Goal: Contribute content: Add original content to the website for others to see

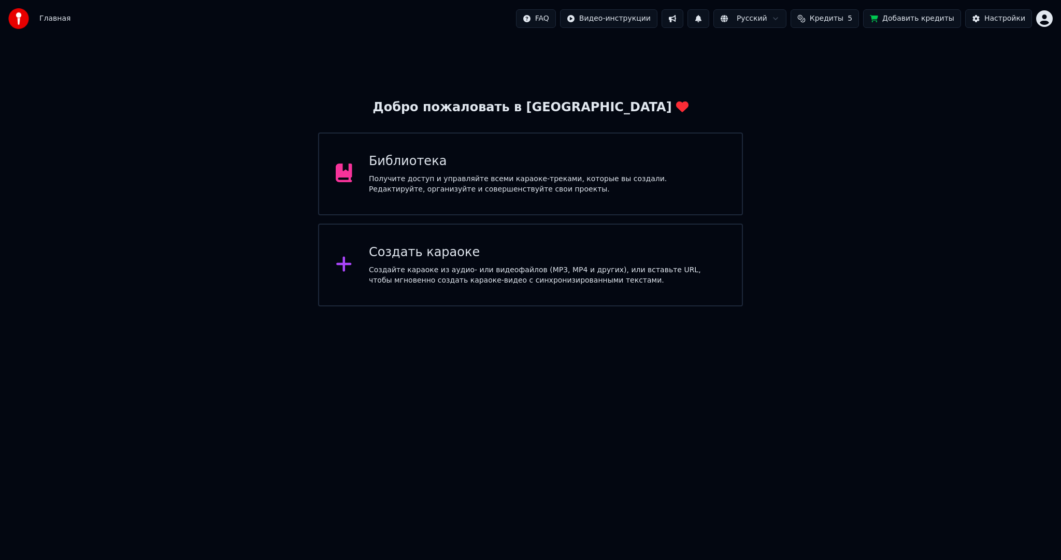
click at [468, 247] on div "Создать караоке" at bounding box center [547, 252] width 356 height 17
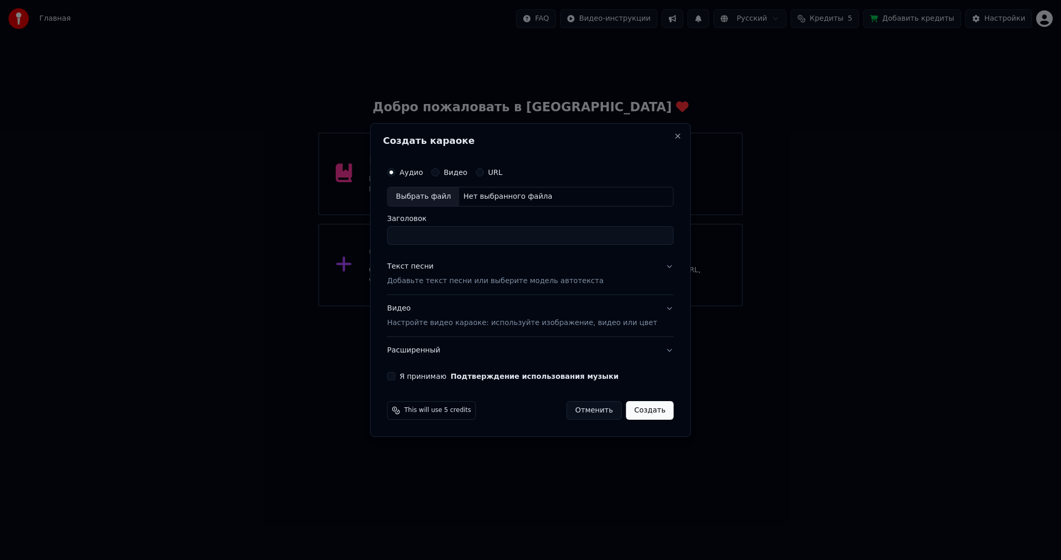
click at [430, 194] on div "Выбрать файл" at bounding box center [422, 196] width 71 height 19
drag, startPoint x: 451, startPoint y: 238, endPoint x: 435, endPoint y: 238, distance: 16.1
click at [435, 238] on input "**********" at bounding box center [530, 235] width 286 height 19
type input "**********"
drag, startPoint x: 476, startPoint y: 274, endPoint x: 468, endPoint y: 273, distance: 8.8
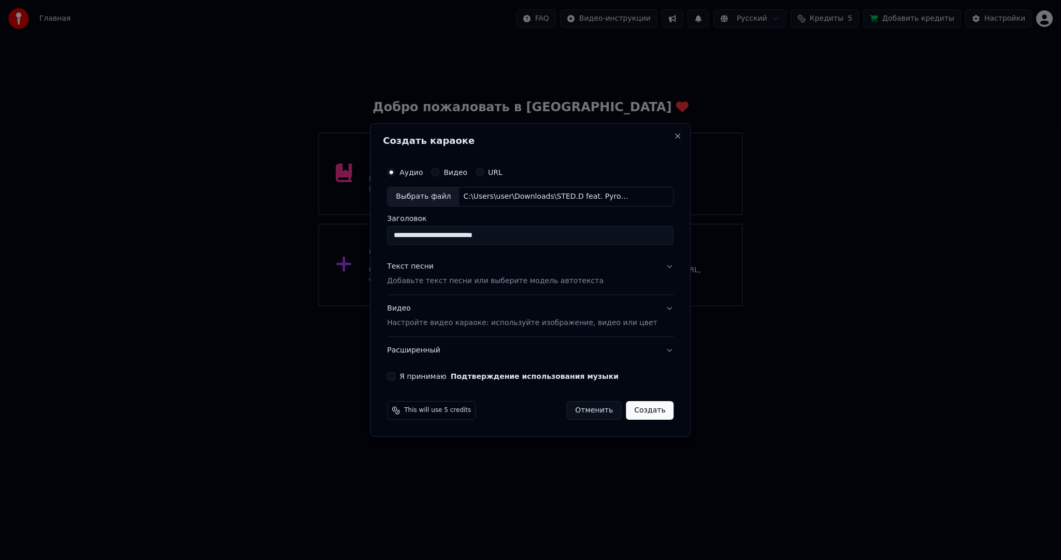
click at [476, 274] on div "Текст песни Добавьте текст песни или выберите модель автотекста" at bounding box center [495, 274] width 216 height 25
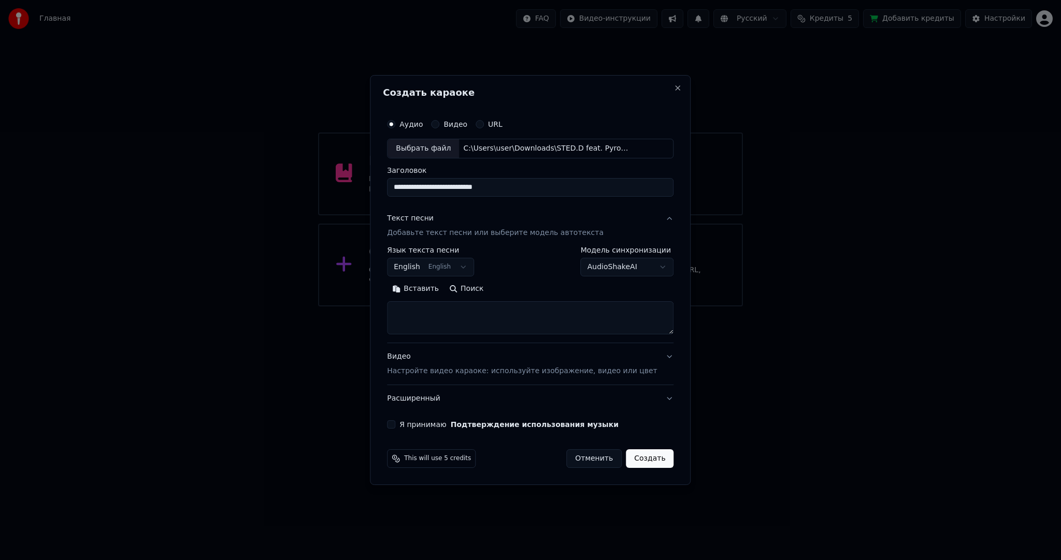
drag, startPoint x: 429, startPoint y: 257, endPoint x: 428, endPoint y: 268, distance: 11.4
click at [429, 258] on div "**********" at bounding box center [430, 262] width 87 height 30
click at [428, 277] on div "**********" at bounding box center [530, 291] width 286 height 88
click at [428, 269] on body "**********" at bounding box center [530, 153] width 1061 height 307
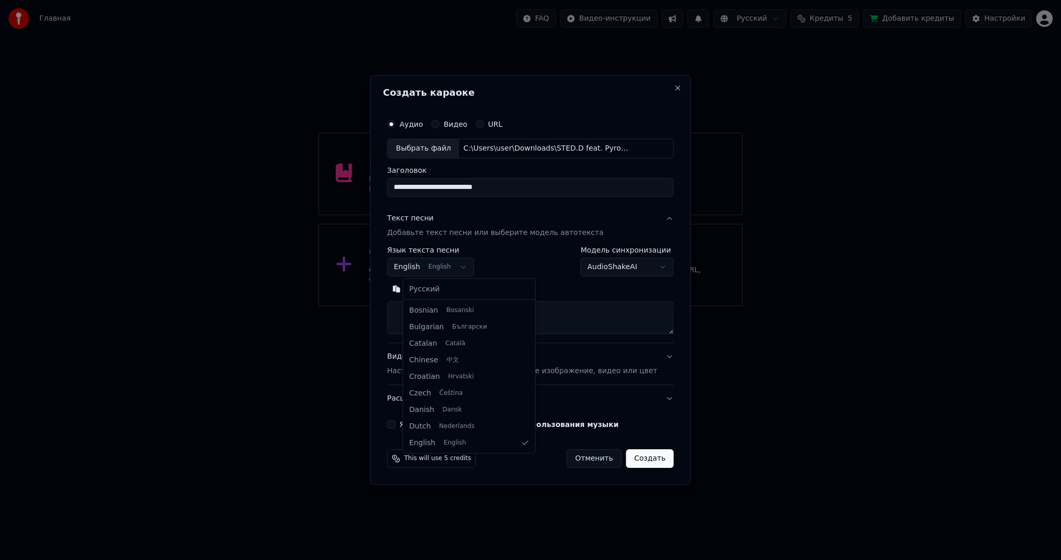
select select "**"
click at [428, 288] on button "Вставить" at bounding box center [415, 289] width 57 height 17
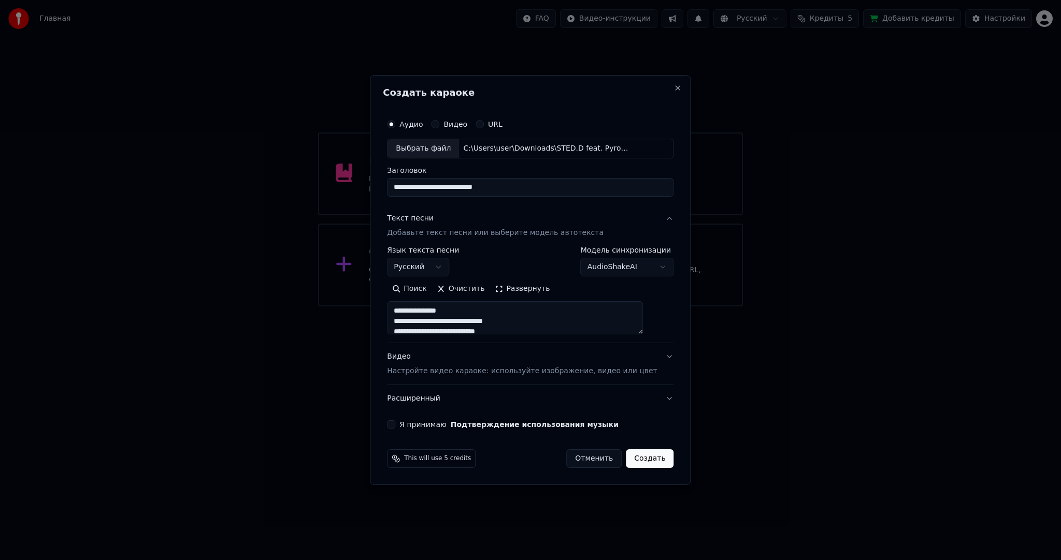
click at [395, 425] on button "Я принимаю Подтверждение использования музыки" at bounding box center [391, 425] width 8 height 8
click at [643, 458] on button "Создать" at bounding box center [650, 459] width 48 height 19
type textarea "**********"
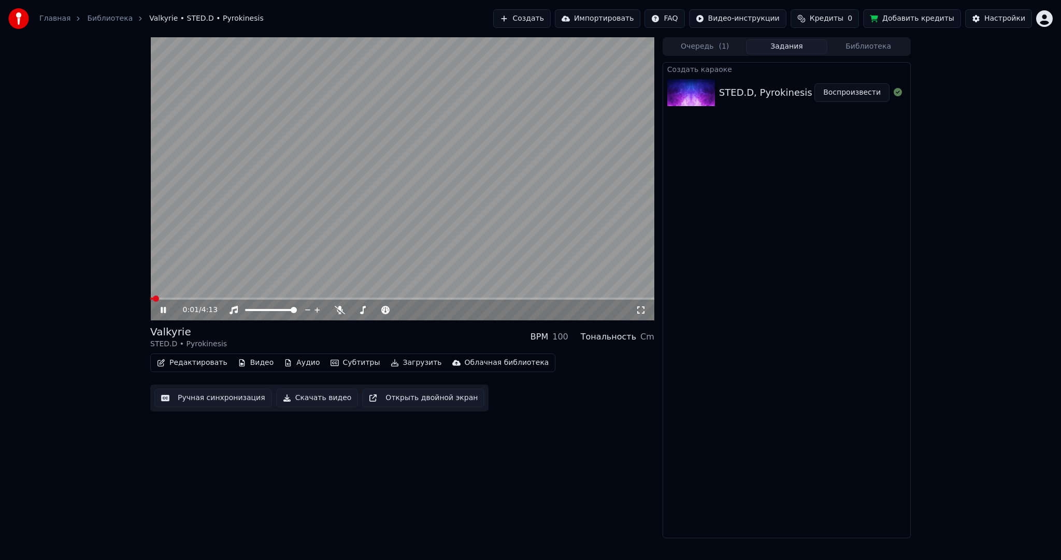
click at [338, 227] on video at bounding box center [402, 178] width 504 height 283
click at [344, 367] on button "Субтитры" at bounding box center [355, 363] width 58 height 15
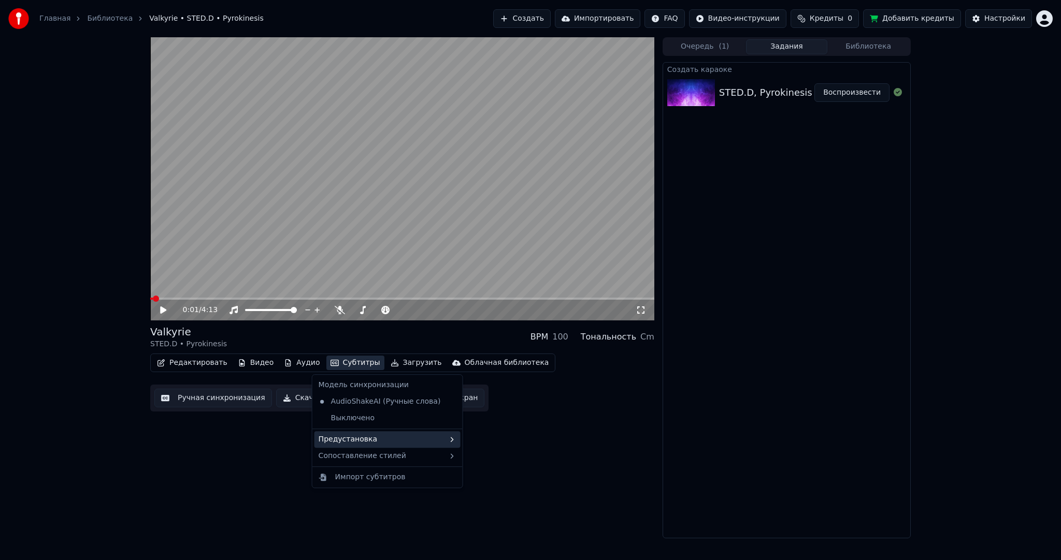
click at [362, 438] on div "Предустановка" at bounding box center [387, 439] width 146 height 17
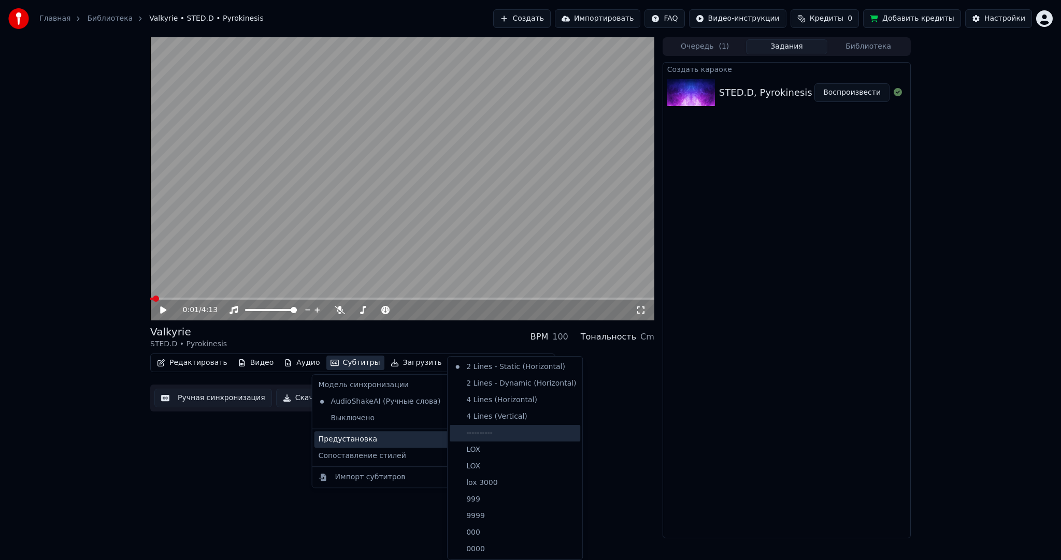
click at [489, 437] on div "----------" at bounding box center [515, 433] width 131 height 17
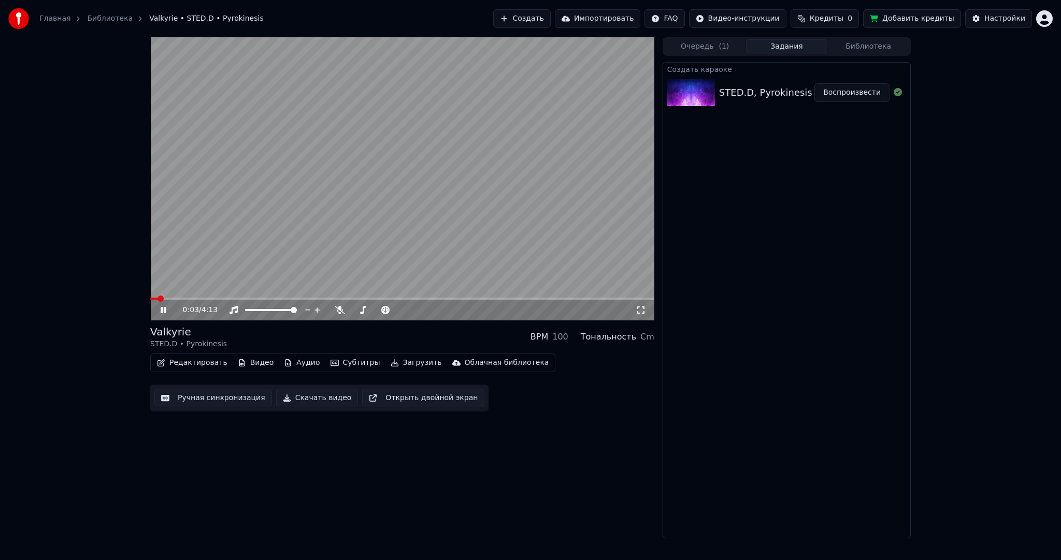
click at [207, 403] on button "Ручная синхронизация" at bounding box center [213, 398] width 118 height 19
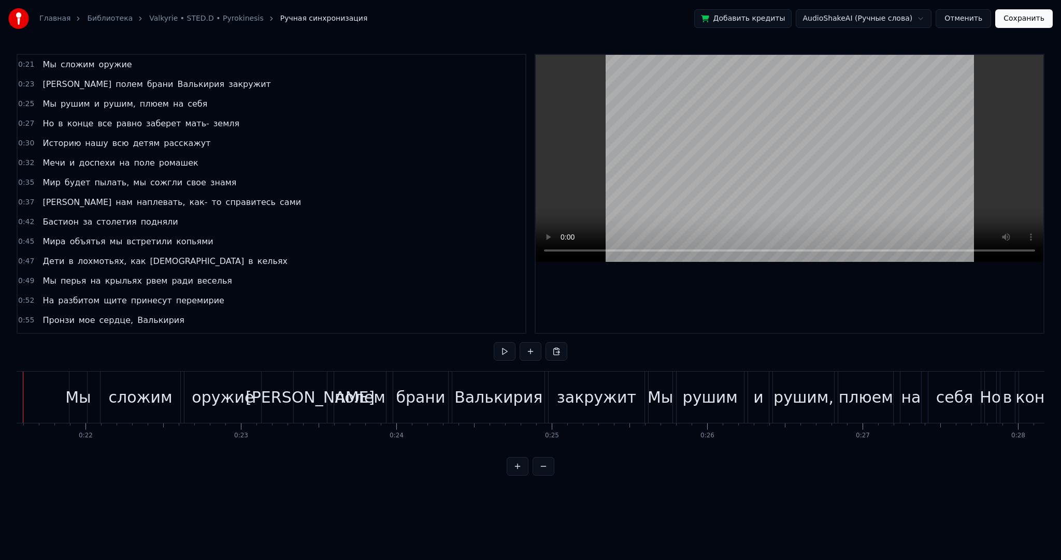
scroll to position [0, 3303]
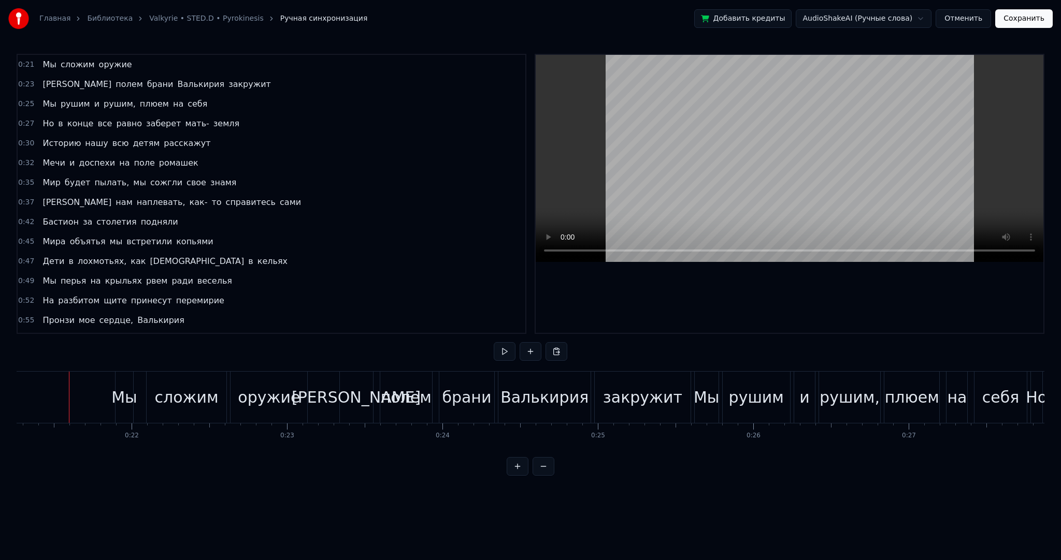
click at [500, 348] on button at bounding box center [505, 351] width 22 height 19
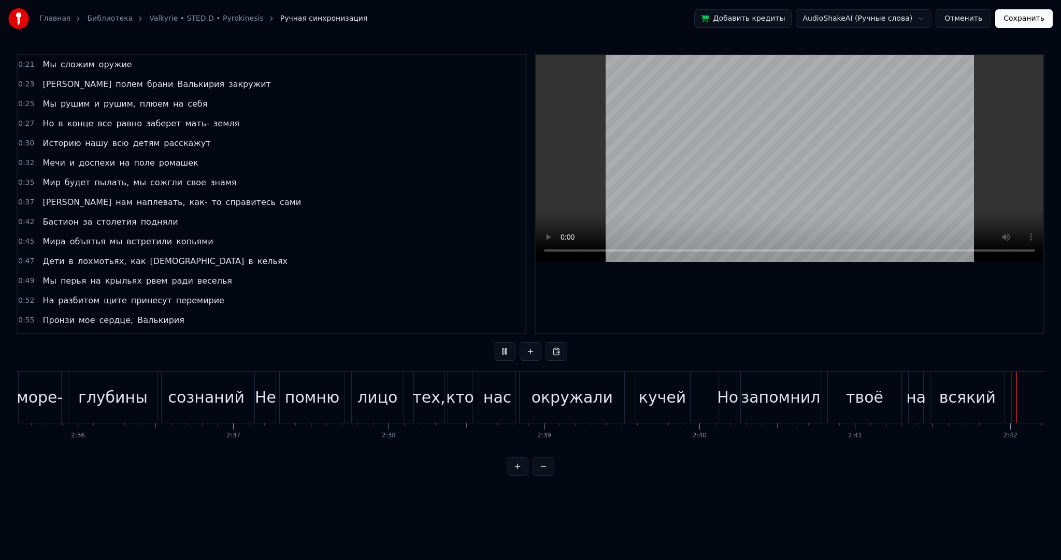
scroll to position [0, 25127]
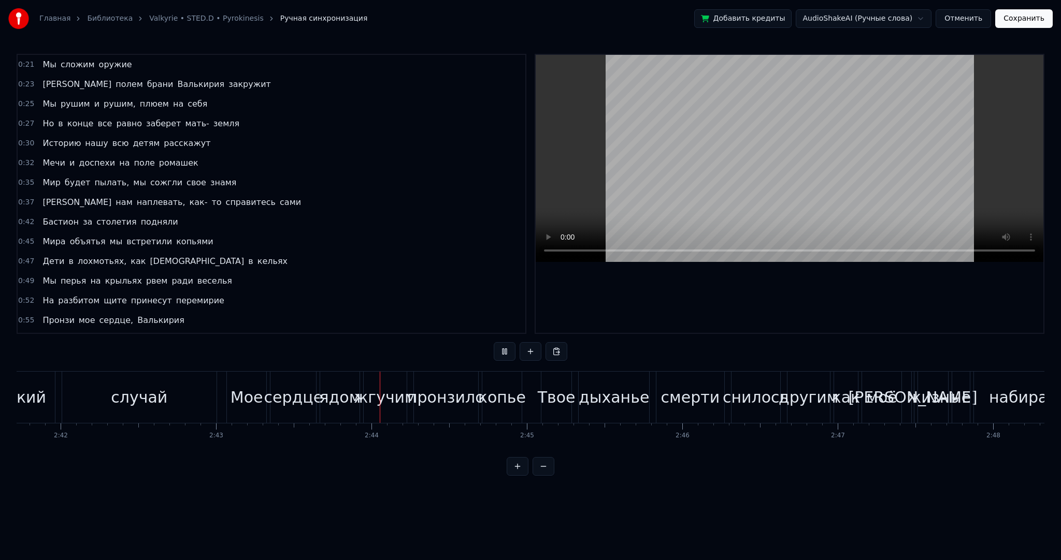
drag, startPoint x: 737, startPoint y: 150, endPoint x: 711, endPoint y: 168, distance: 32.0
click at [736, 150] on video at bounding box center [790, 158] width 508 height 207
click at [179, 401] on div "случай" at bounding box center [139, 397] width 154 height 51
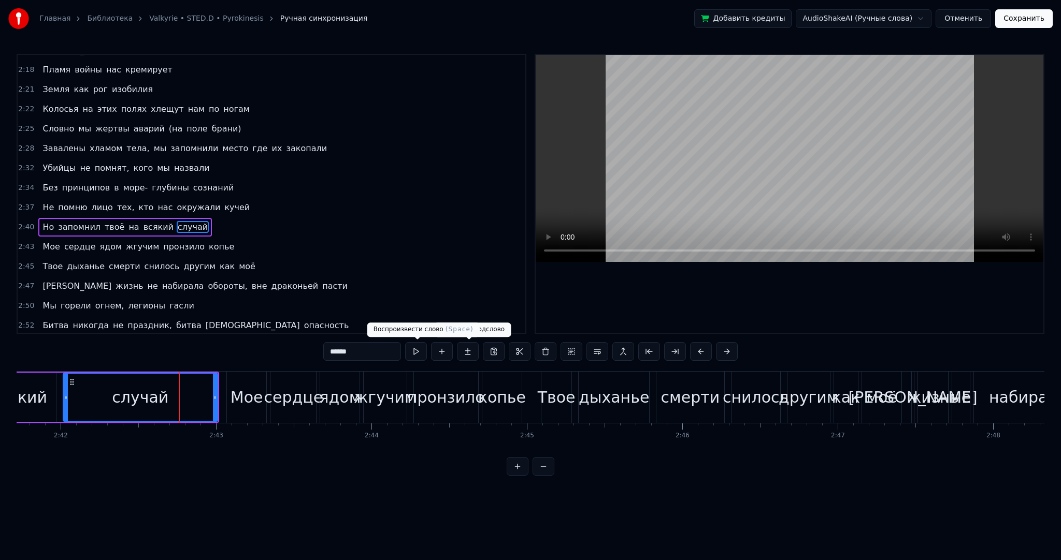
click at [422, 354] on button at bounding box center [416, 351] width 22 height 19
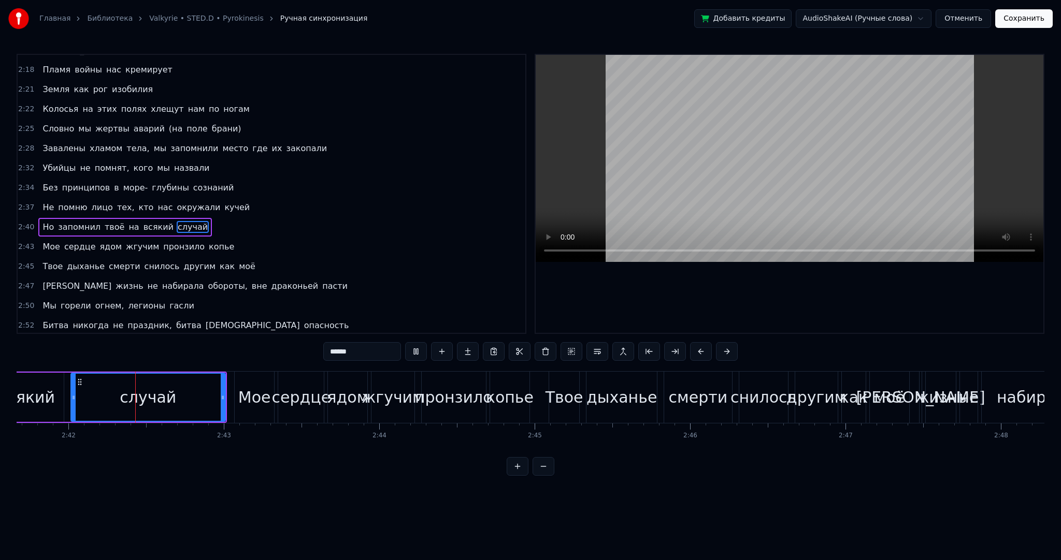
click at [187, 397] on div "случай" at bounding box center [147, 397] width 153 height 47
drag, startPoint x: 222, startPoint y: 400, endPoint x: 131, endPoint y: 400, distance: 91.7
click at [131, 400] on icon at bounding box center [133, 398] width 4 height 8
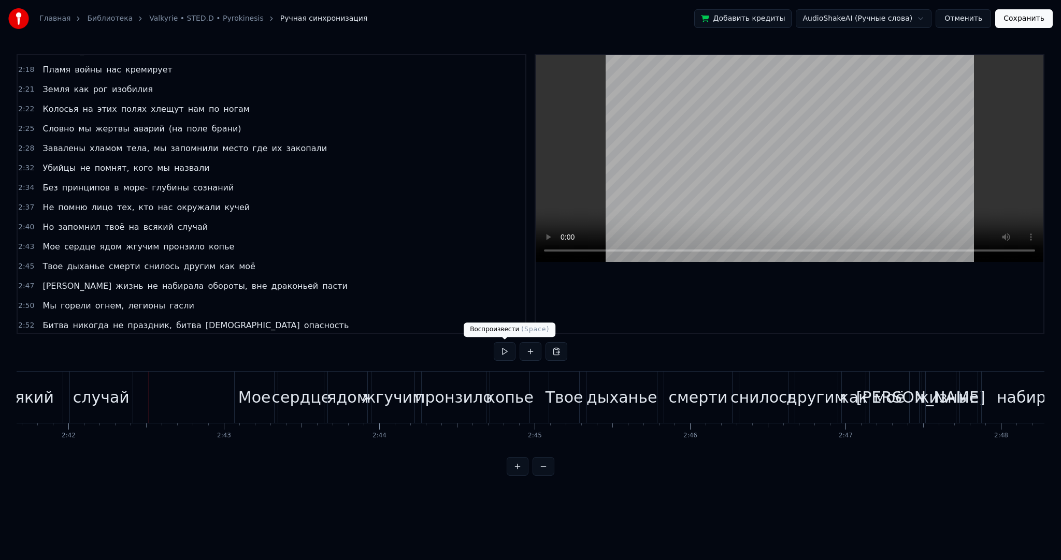
click at [507, 354] on button at bounding box center [505, 351] width 22 height 19
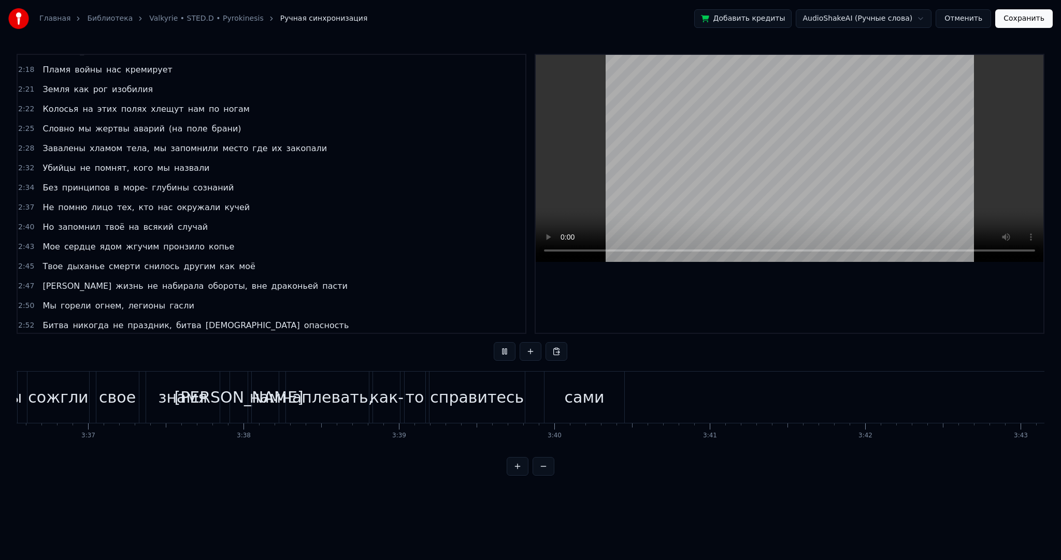
scroll to position [0, 34668]
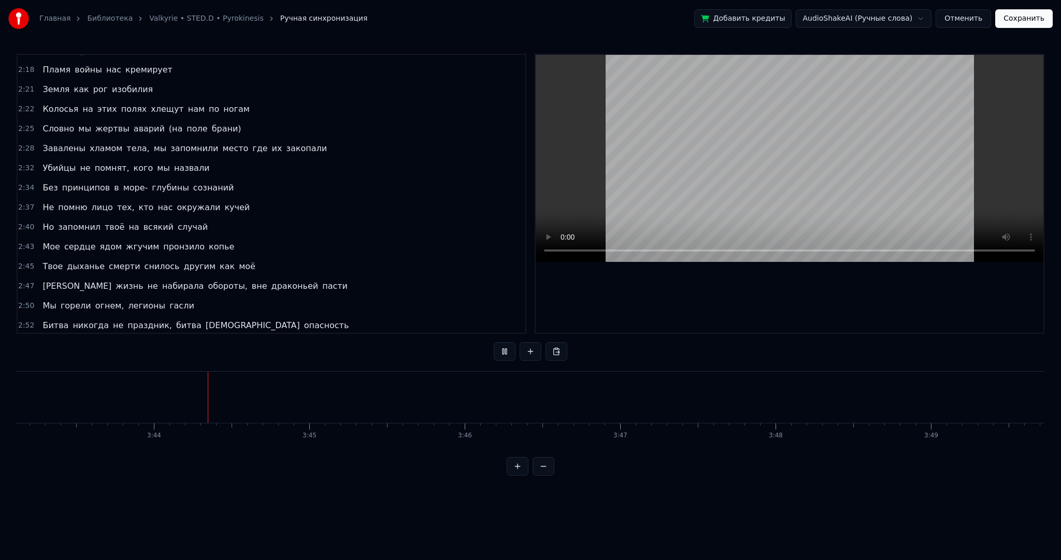
click at [1028, 33] on div "Главная Библиотека Valkyrie • STED.D • Pyrokinesis Ручная синхронизация Добавит…" at bounding box center [530, 18] width 1061 height 37
click at [1027, 27] on button "Сохранить" at bounding box center [1023, 18] width 57 height 19
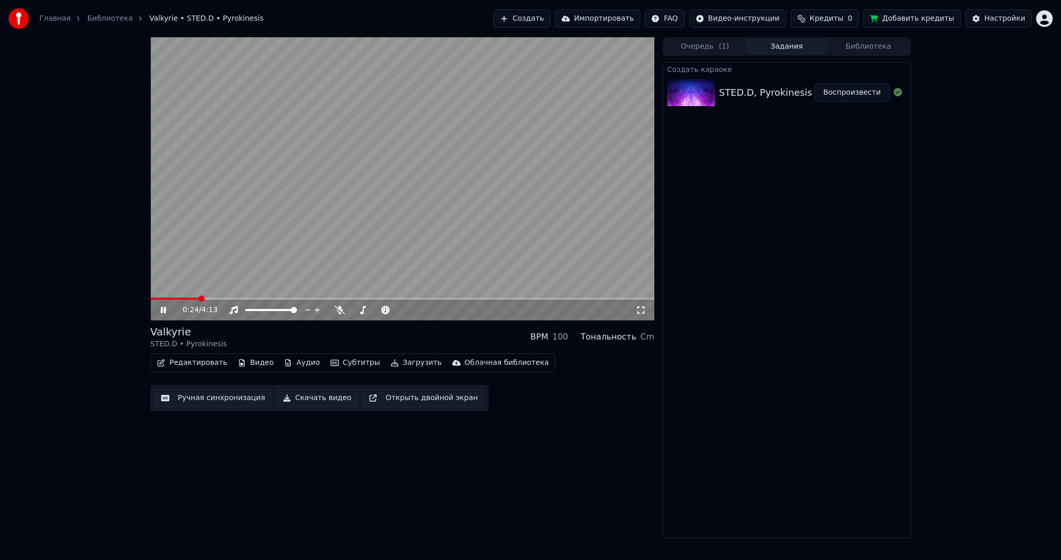
click at [377, 225] on video at bounding box center [402, 178] width 504 height 283
click at [394, 366] on button "Загрузить" at bounding box center [416, 363] width 60 height 15
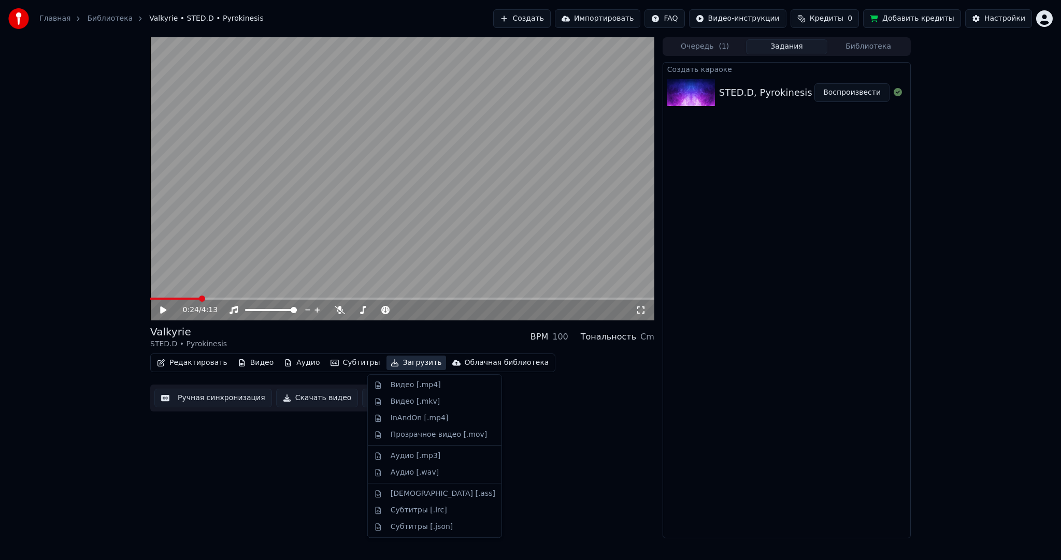
click at [413, 391] on div "Видео [.mp4]" at bounding box center [434, 385] width 129 height 17
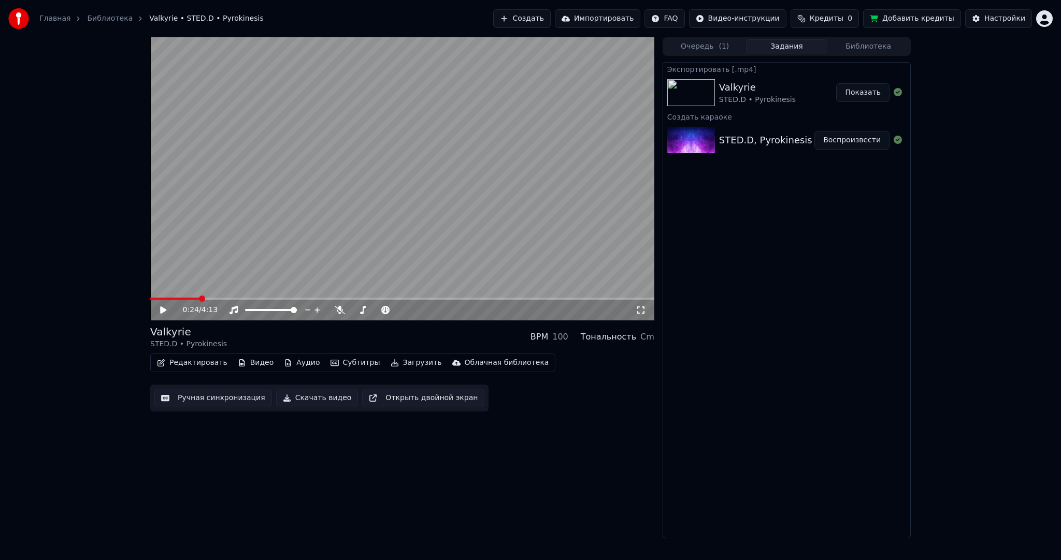
click at [854, 91] on button "Показать" at bounding box center [862, 92] width 53 height 19
